Goal: Transaction & Acquisition: Purchase product/service

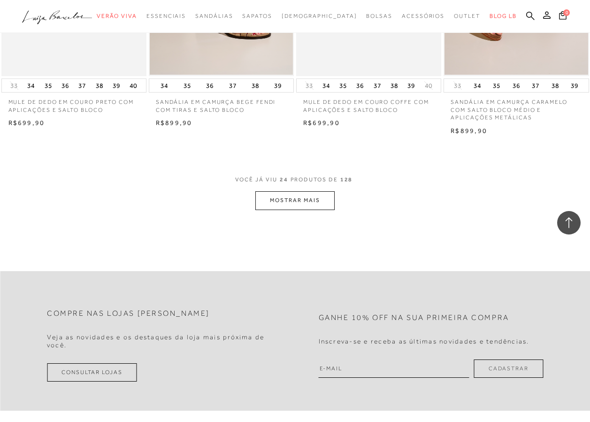
scroll to position [1643, 0]
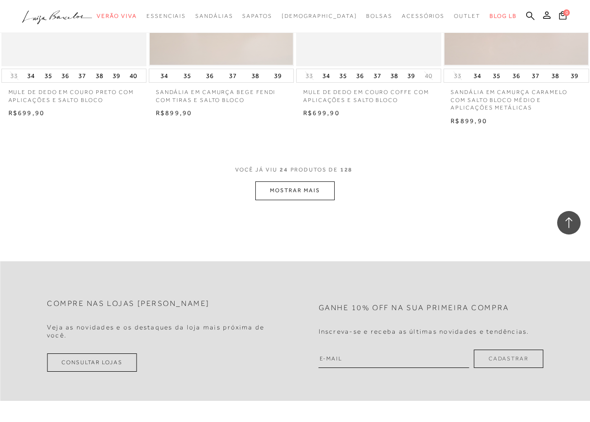
click at [301, 188] on button "MOSTRAR MAIS" at bounding box center [294, 190] width 79 height 18
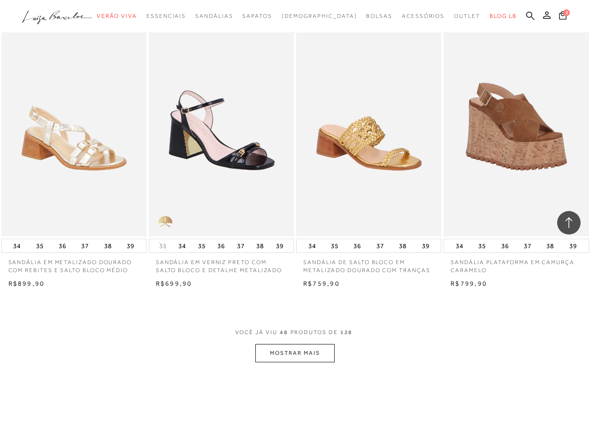
scroll to position [3239, 0]
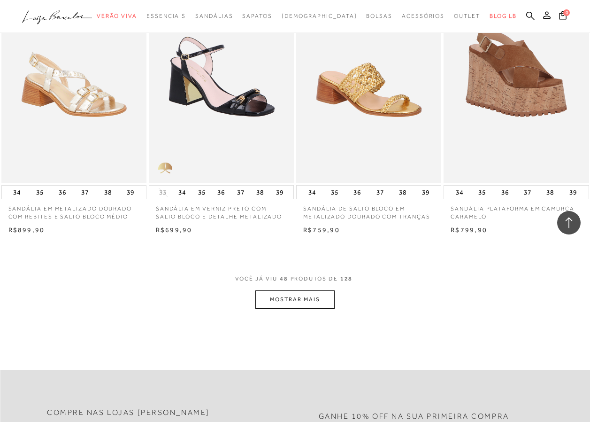
click at [292, 302] on button "MOSTRAR MAIS" at bounding box center [294, 299] width 79 height 18
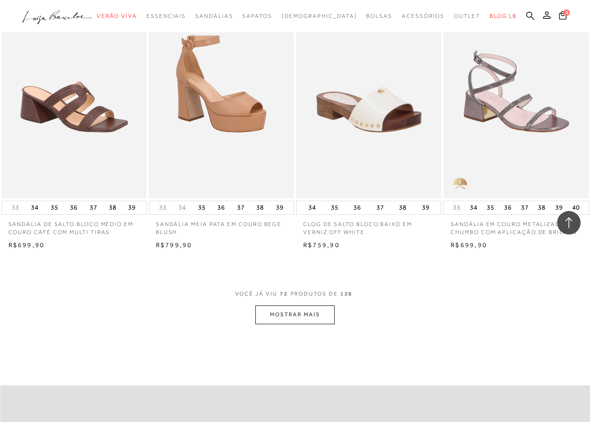
scroll to position [4929, 0]
click at [291, 315] on button "MOSTRAR MAIS" at bounding box center [294, 314] width 79 height 18
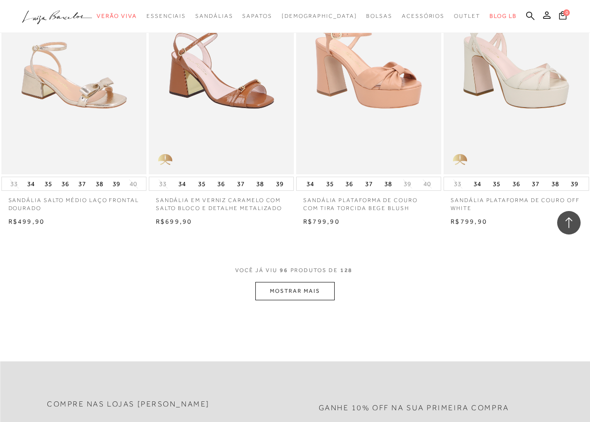
scroll to position [6713, 0]
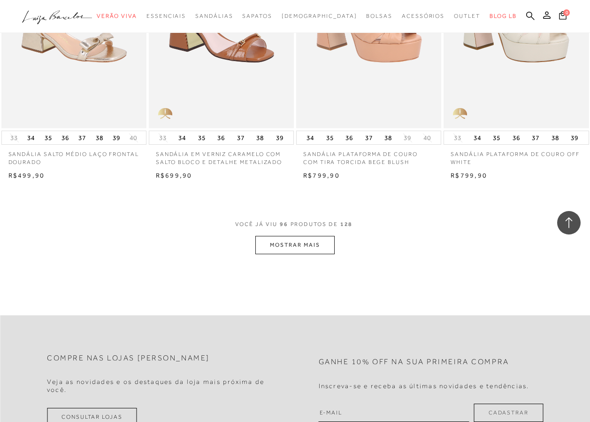
click at [292, 247] on button "MOSTRAR MAIS" at bounding box center [294, 245] width 79 height 18
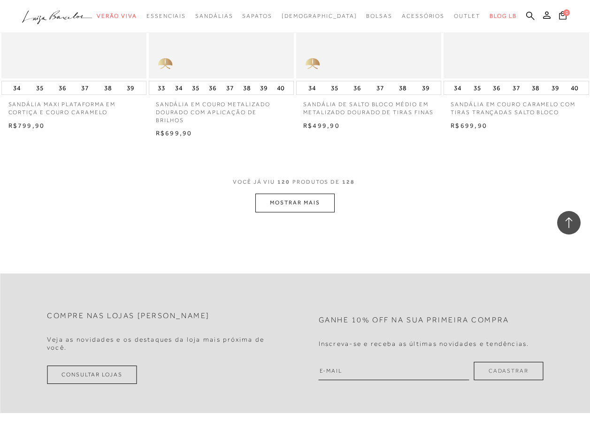
scroll to position [8497, 0]
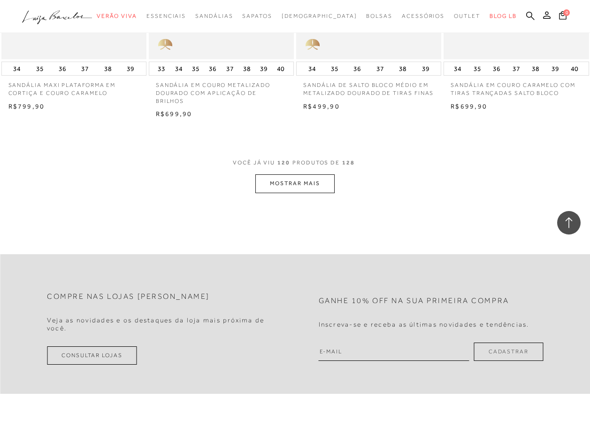
click at [295, 186] on button "MOSTRAR MAIS" at bounding box center [294, 183] width 79 height 18
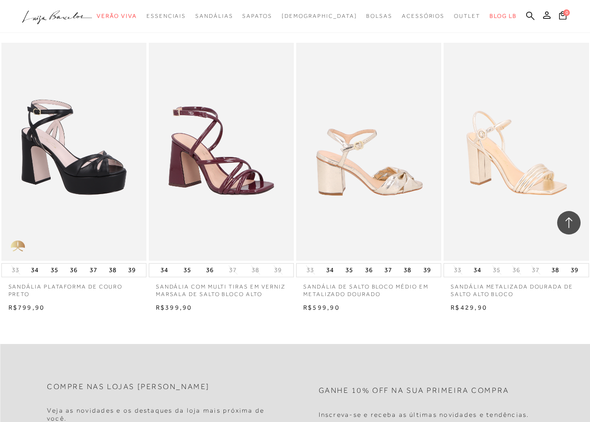
scroll to position [8826, 0]
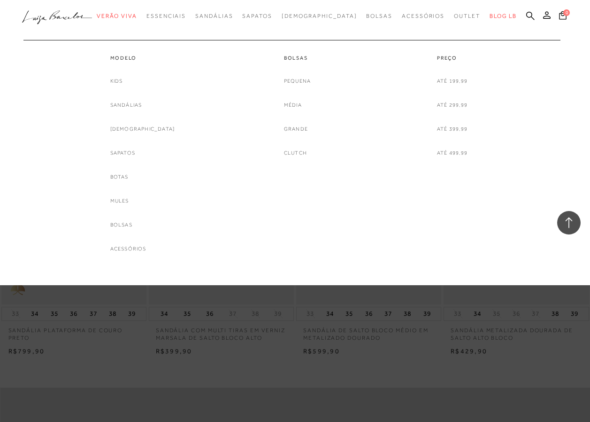
drag, startPoint x: 143, startPoint y: 105, endPoint x: 148, endPoint y: 107, distance: 5.1
click at [142, 105] on link "Sandálias" at bounding box center [126, 105] width 32 height 10
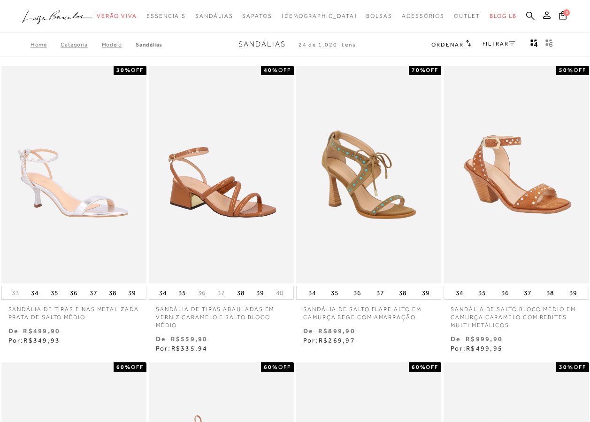
click at [492, 47] on div "FILTRAR" at bounding box center [499, 44] width 33 height 12
click at [504, 44] on link "FILTRAR" at bounding box center [499, 43] width 33 height 7
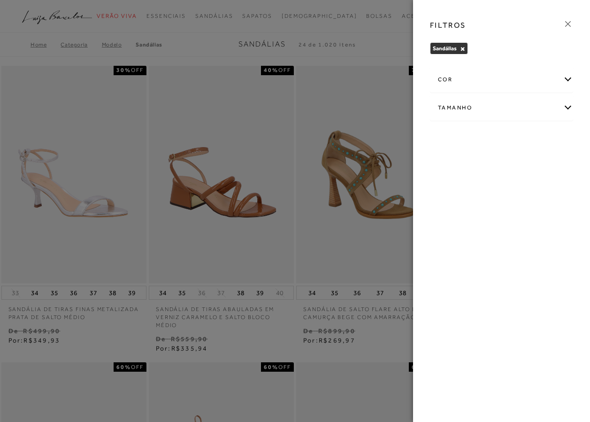
click at [490, 81] on div "cor" at bounding box center [501, 79] width 142 height 25
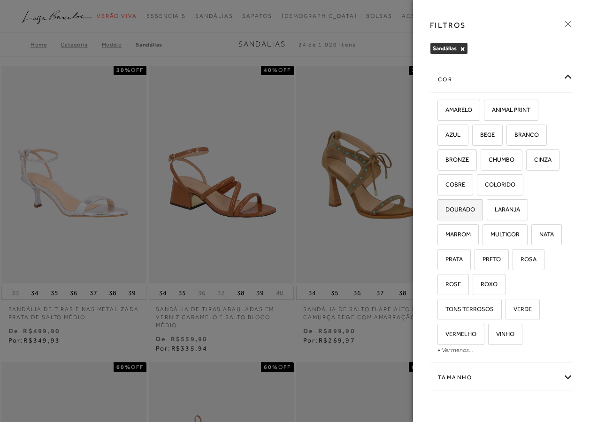
click at [475, 208] on span "DOURADO" at bounding box center [456, 209] width 37 height 7
click at [446, 208] on input "DOURADO" at bounding box center [440, 210] width 9 height 9
checkbox input "true"
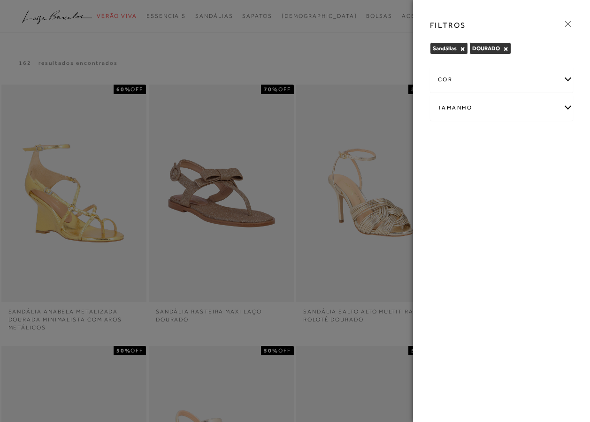
click at [566, 26] on icon at bounding box center [568, 24] width 10 height 10
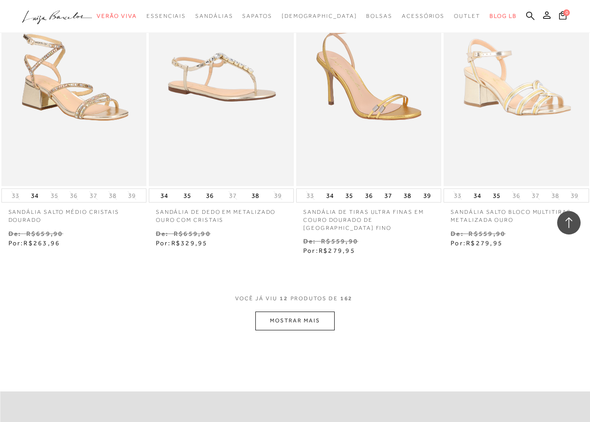
scroll to position [798, 0]
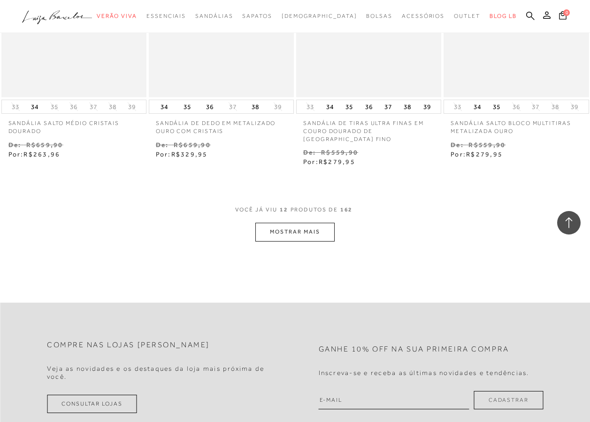
click at [288, 232] on button "MOSTRAR MAIS" at bounding box center [294, 232] width 79 height 18
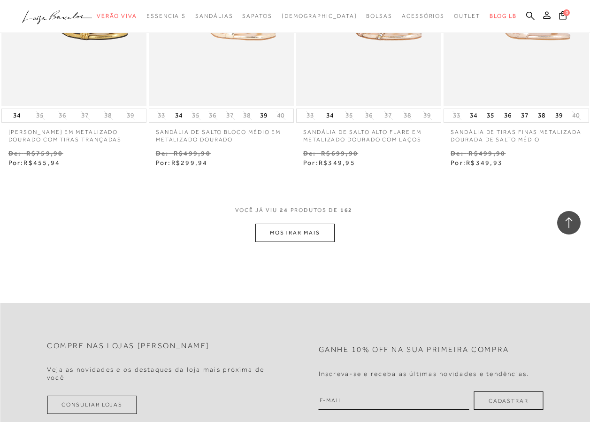
scroll to position [1690, 0]
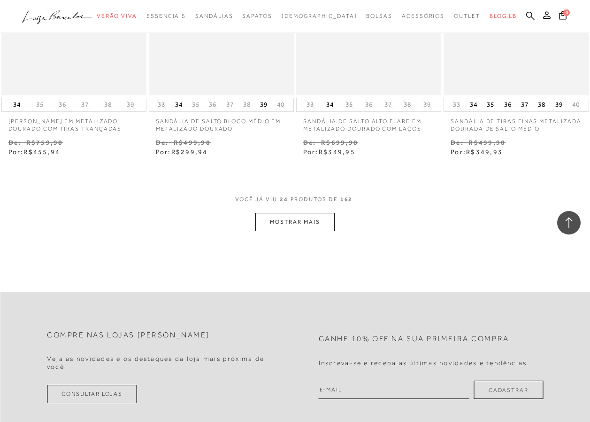
click at [287, 214] on button "MOSTRAR MAIS" at bounding box center [294, 222] width 79 height 18
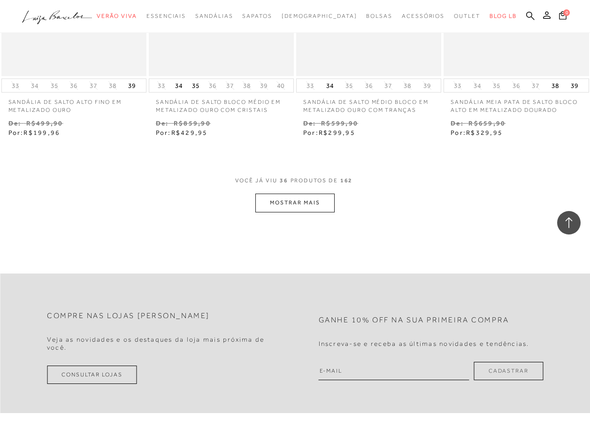
scroll to position [2629, 0]
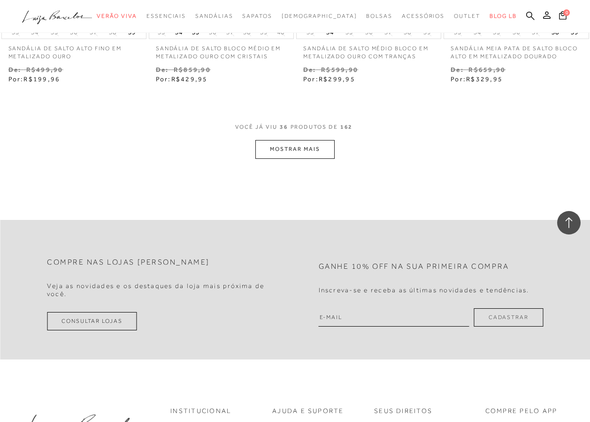
click at [291, 147] on button "MOSTRAR MAIS" at bounding box center [294, 149] width 79 height 18
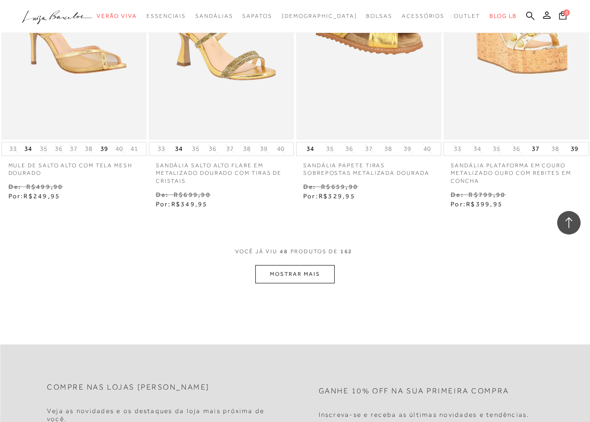
scroll to position [3427, 0]
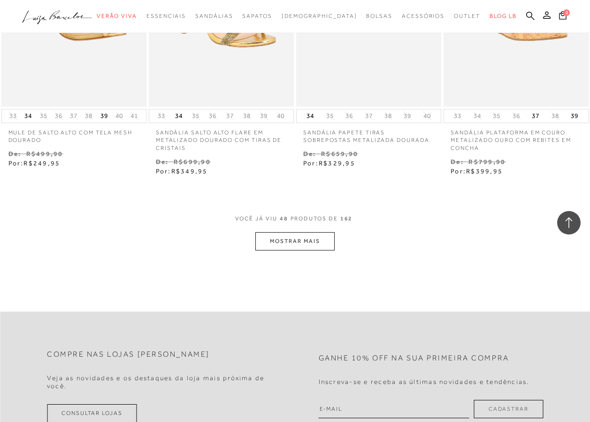
click at [292, 232] on button "MOSTRAR MAIS" at bounding box center [294, 241] width 79 height 18
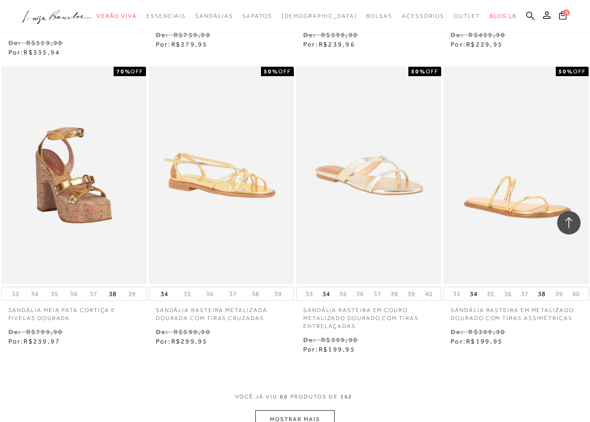
scroll to position [4319, 0]
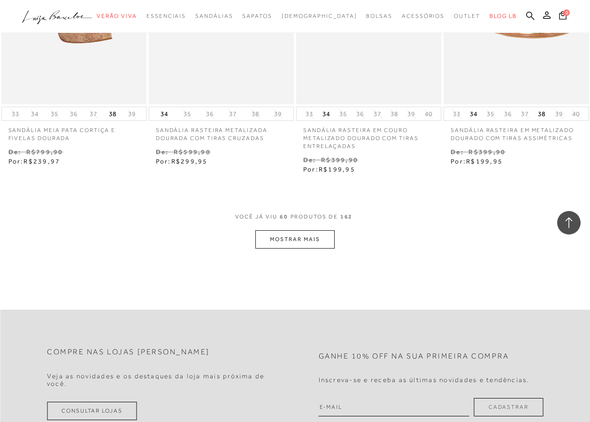
click at [302, 230] on button "MOSTRAR MAIS" at bounding box center [294, 239] width 79 height 18
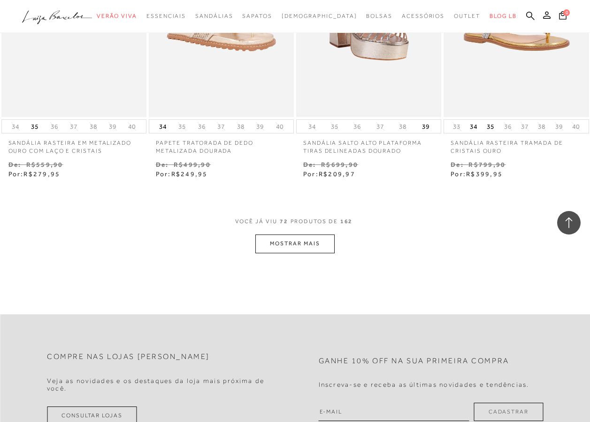
scroll to position [5211, 0]
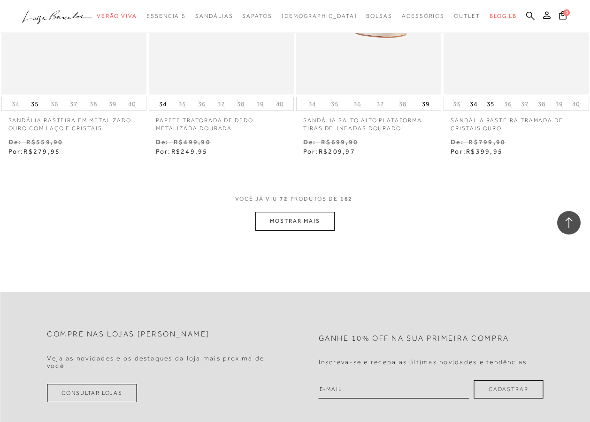
click at [304, 212] on button "MOSTRAR MAIS" at bounding box center [294, 221] width 79 height 18
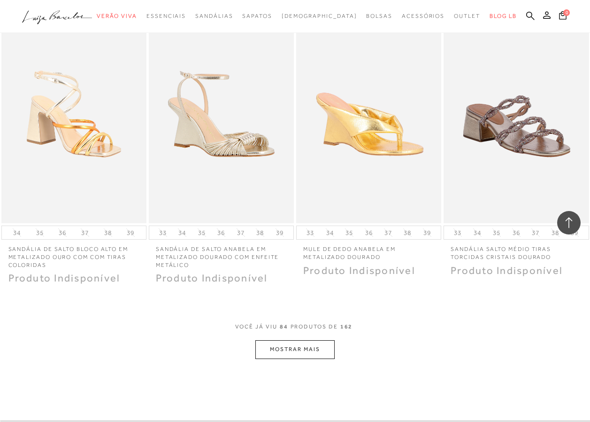
scroll to position [6056, 0]
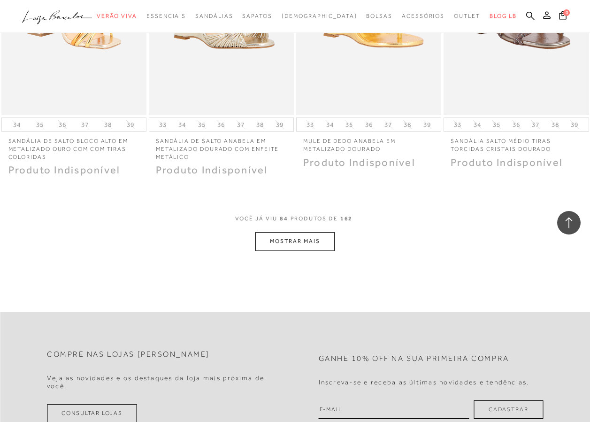
click at [296, 232] on button "MOSTRAR MAIS" at bounding box center [294, 241] width 79 height 18
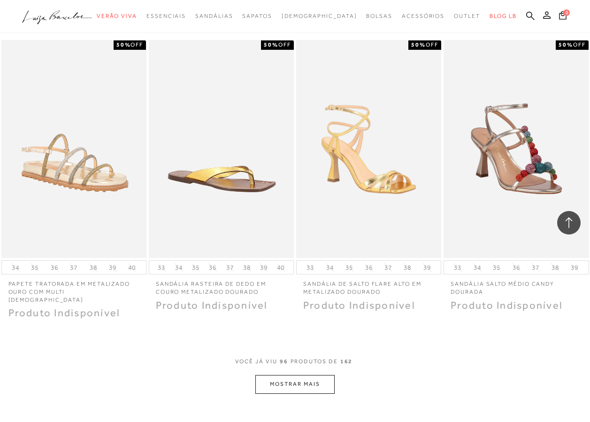
scroll to position [6807, 0]
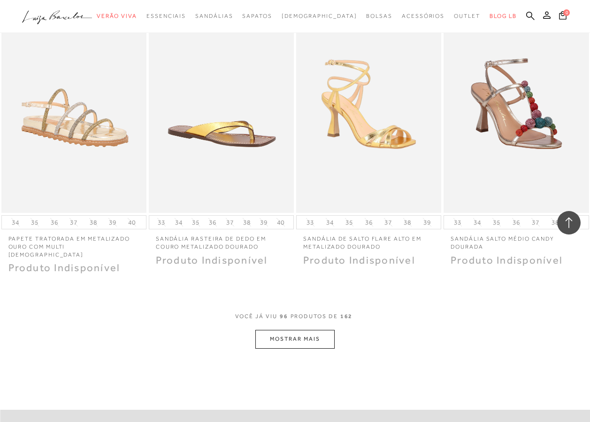
click at [308, 330] on button "MOSTRAR MAIS" at bounding box center [294, 339] width 79 height 18
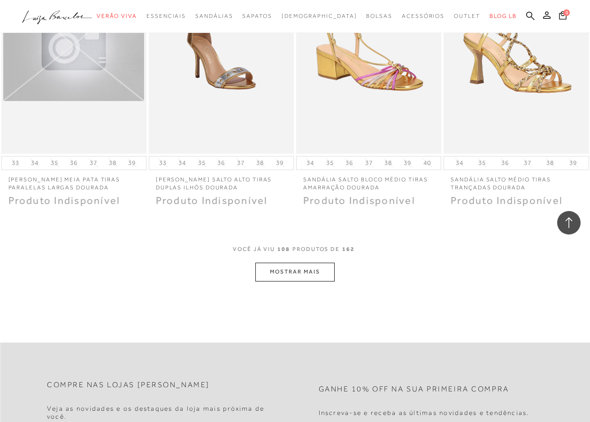
scroll to position [7746, 0]
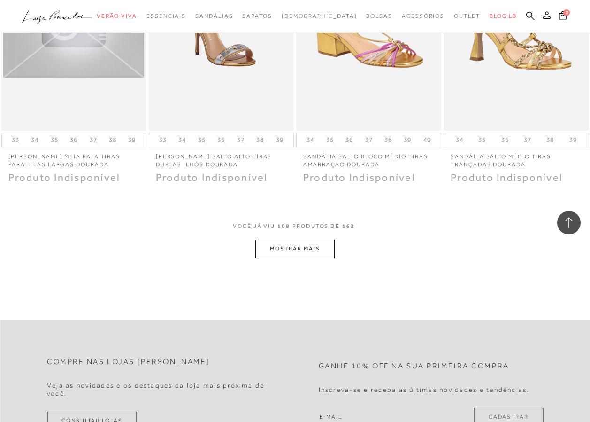
click at [286, 239] on button "MOSTRAR MAIS" at bounding box center [294, 248] width 79 height 18
